Goal: Navigation & Orientation: Find specific page/section

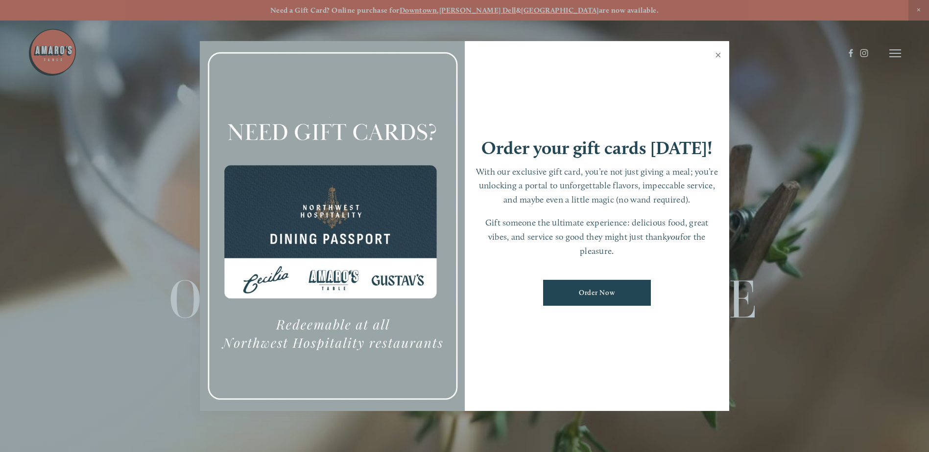
click at [719, 55] on link "Close" at bounding box center [717, 56] width 19 height 27
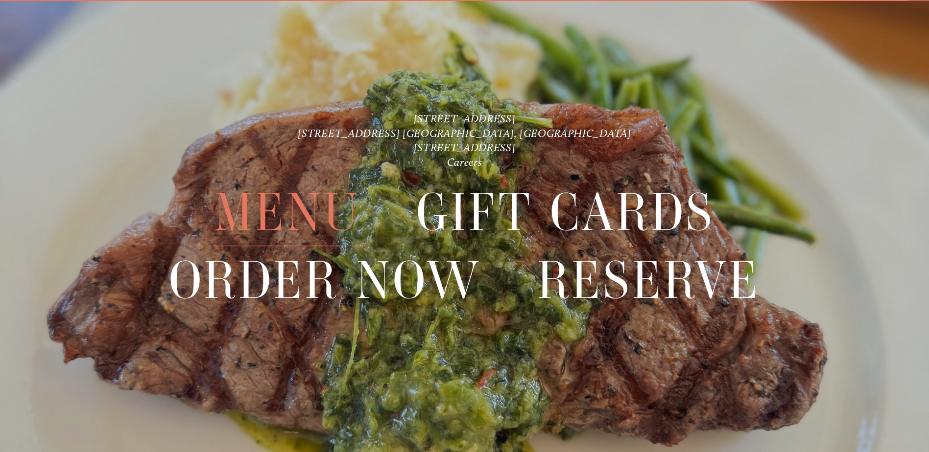
scroll to position [21, 0]
click at [284, 206] on span "Menu" at bounding box center [287, 211] width 146 height 67
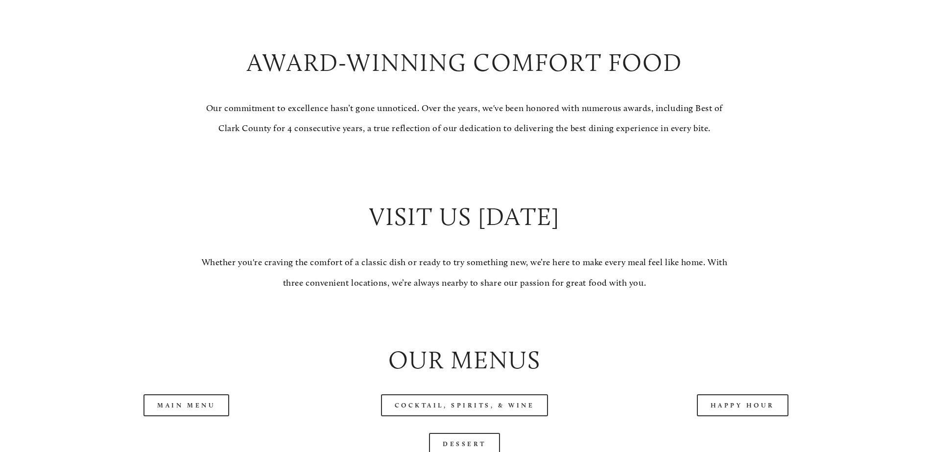
scroll to position [832, 0]
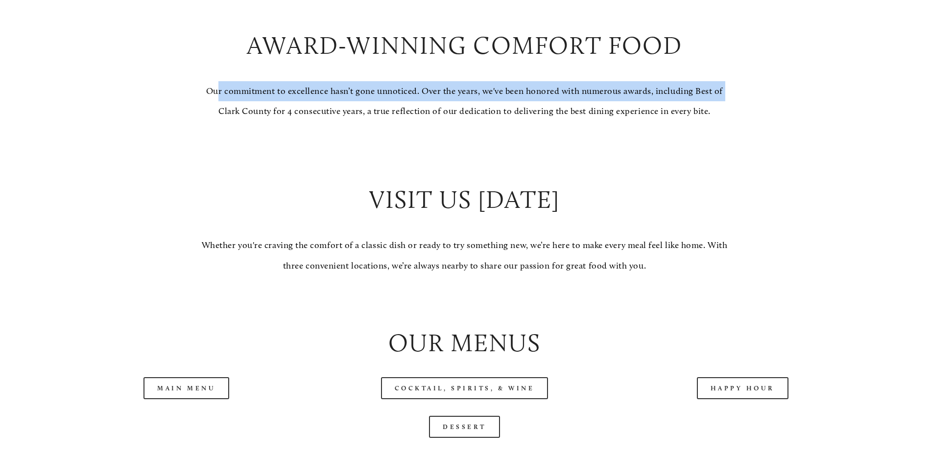
drag, startPoint x: 218, startPoint y: 125, endPoint x: 729, endPoint y: 124, distance: 510.2
click at [729, 122] on p "Our commitment to excellence hasn’t gone unnoticed. Over the years, we've been …" at bounding box center [465, 101] width 540 height 41
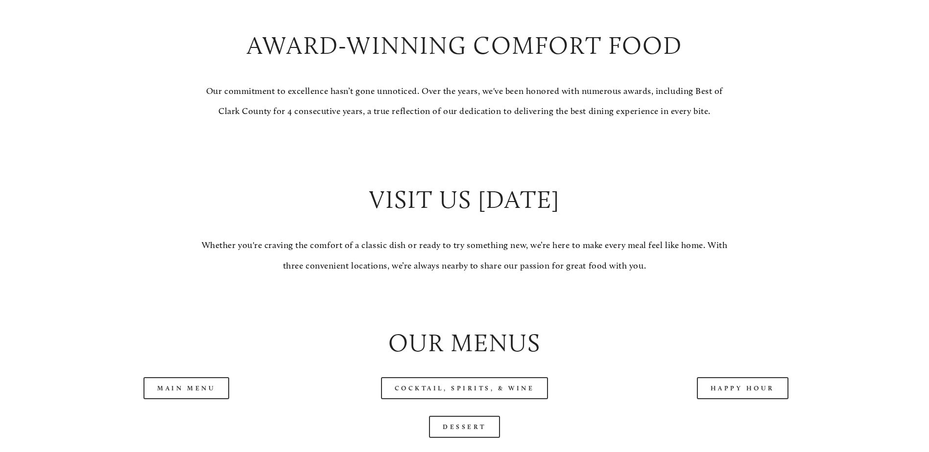
drag, startPoint x: 729, startPoint y: 124, endPoint x: 706, endPoint y: 172, distance: 52.4
click at [711, 162] on p at bounding box center [465, 152] width 540 height 20
drag, startPoint x: 295, startPoint y: 143, endPoint x: 403, endPoint y: 144, distance: 108.7
click at [403, 122] on p "Our commitment to excellence hasn’t gone unnoticed. Over the years, we've been …" at bounding box center [465, 101] width 540 height 41
drag, startPoint x: 403, startPoint y: 144, endPoint x: 412, endPoint y: 170, distance: 27.4
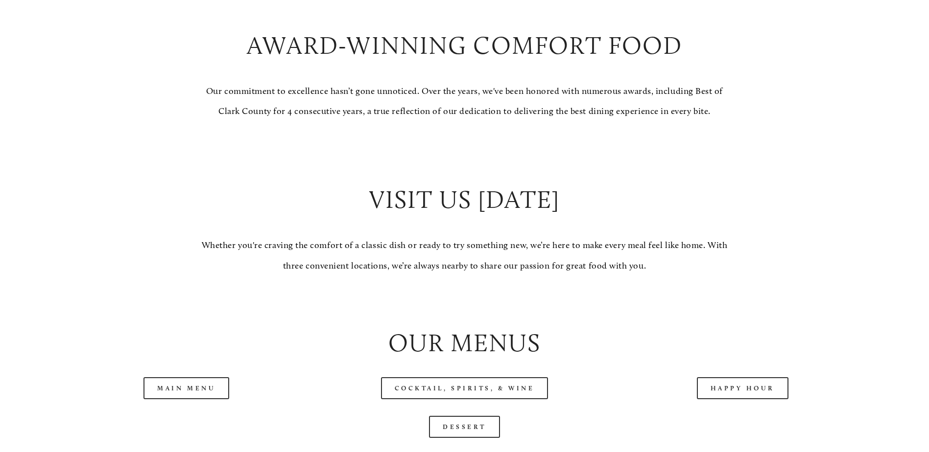
click at [412, 170] on div "Award-Winning Comfort Food Our commitment to excellence hasn’t gone unnoticed. …" at bounding box center [465, 152] width 540 height 248
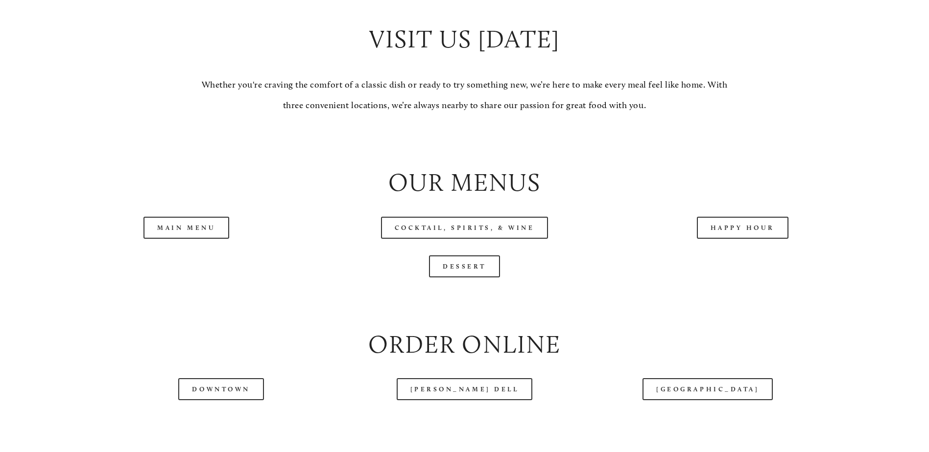
scroll to position [1126, 0]
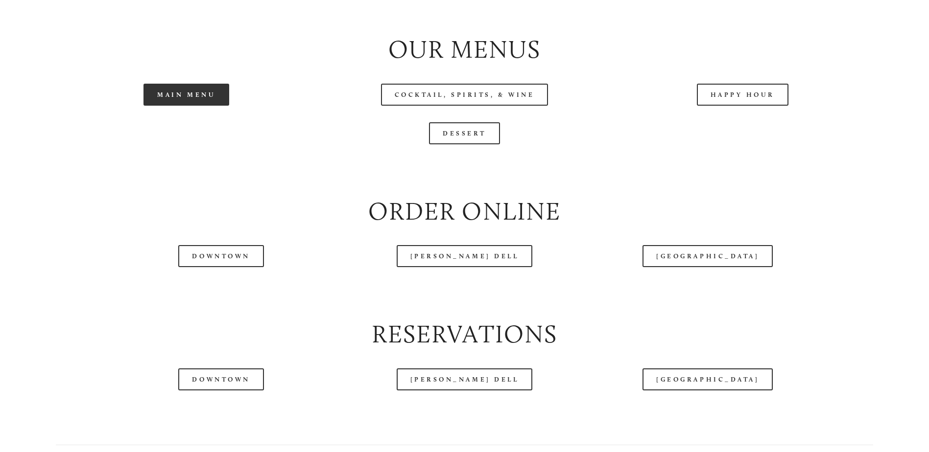
click at [195, 106] on link "Main Menu" at bounding box center [186, 95] width 86 height 22
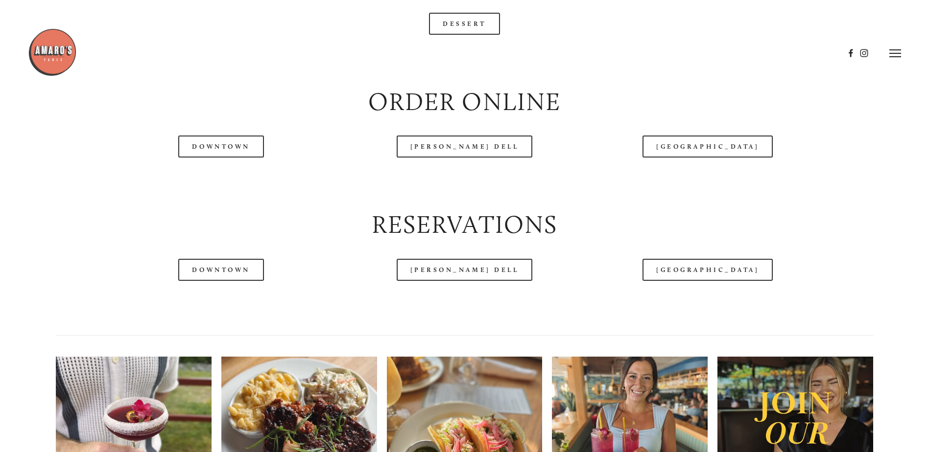
scroll to position [1175, 0]
